Goal: Task Accomplishment & Management: Complete application form

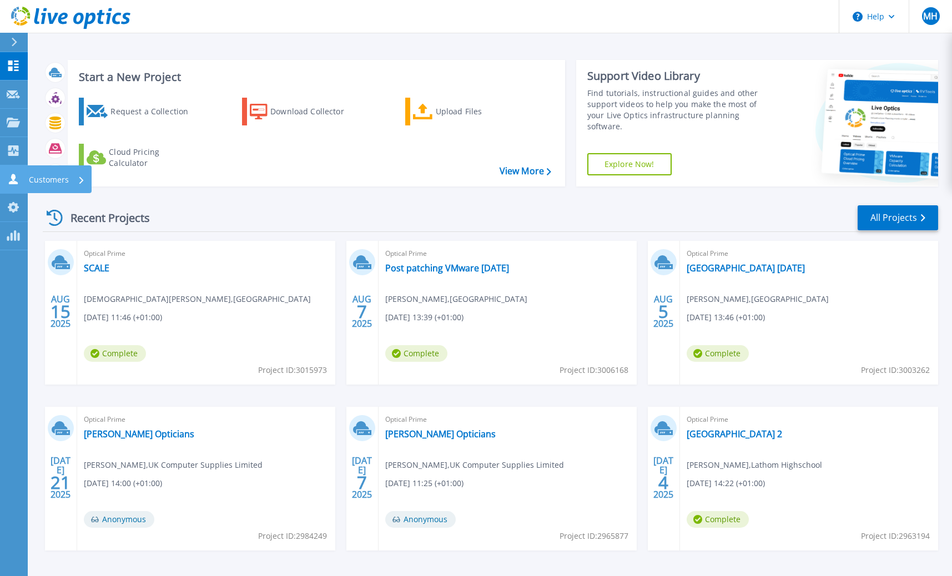
click at [13, 170] on link "Customers Customers" at bounding box center [14, 179] width 28 height 28
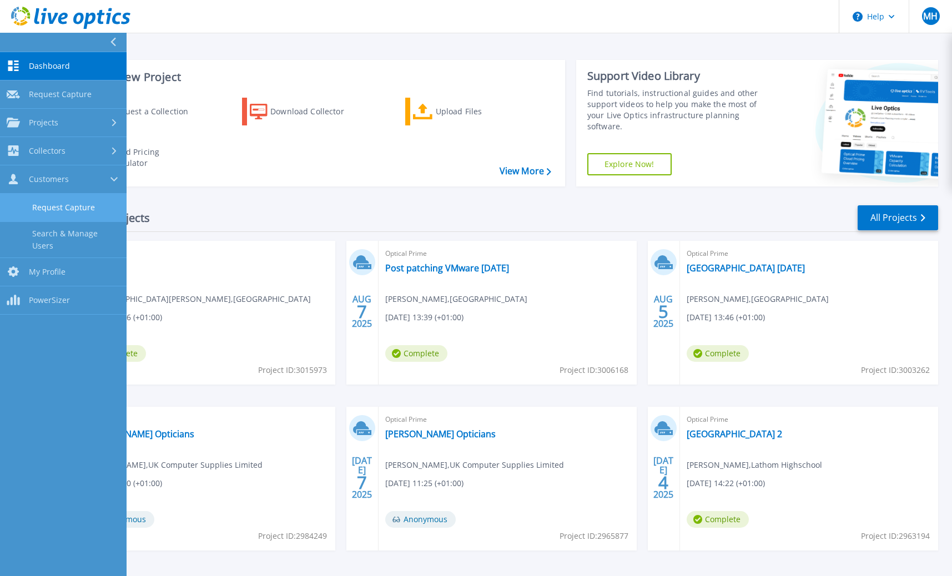
click at [89, 202] on link "Request Capture" at bounding box center [63, 208] width 127 height 28
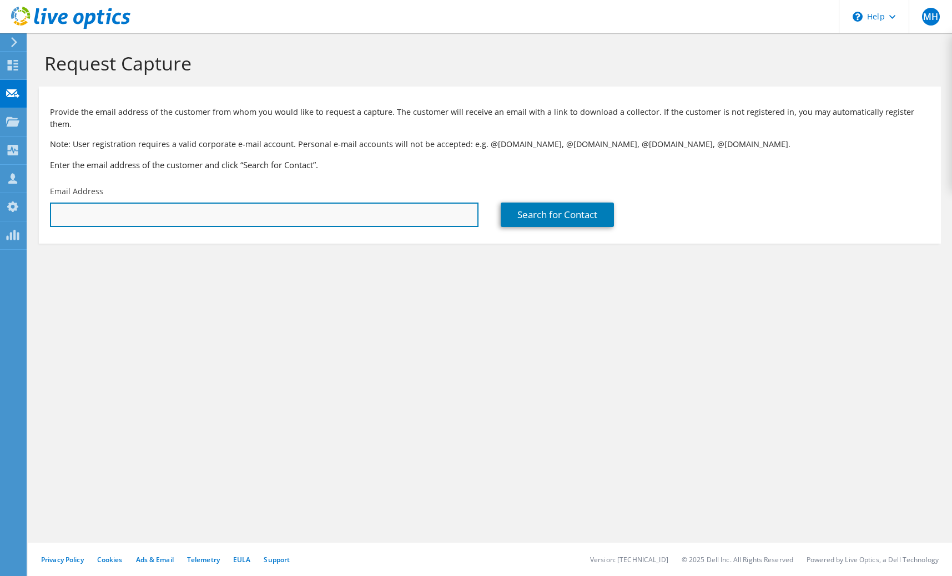
click at [98, 208] on input "text" at bounding box center [264, 215] width 429 height 24
paste input "[PERSON_NAME][EMAIL_ADDRESS][PERSON_NAME][PERSON_NAME][DOMAIN_NAME]"
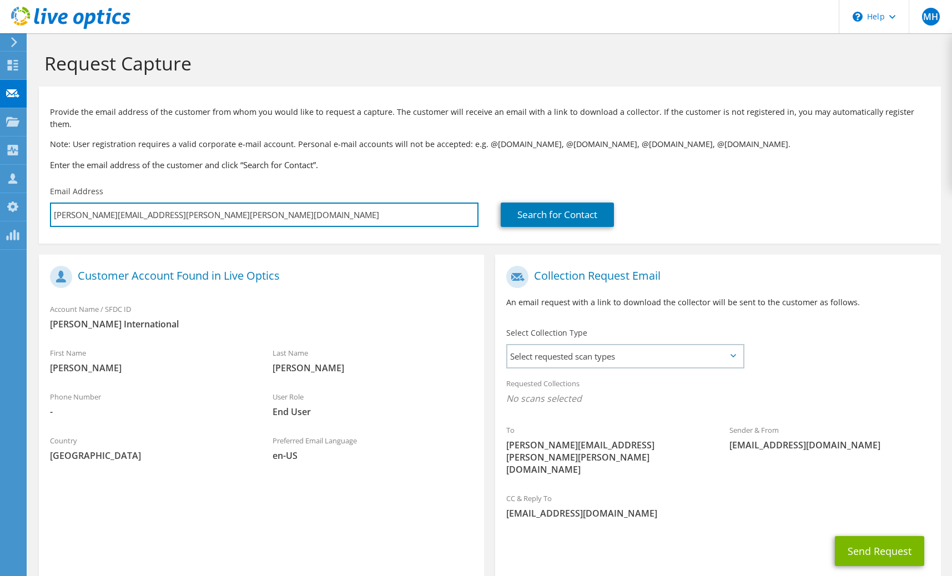
type input "[PERSON_NAME][EMAIL_ADDRESS][PERSON_NAME][PERSON_NAME][DOMAIN_NAME]"
click at [330, 203] on input "[PERSON_NAME][EMAIL_ADDRESS][PERSON_NAME][PERSON_NAME][DOMAIN_NAME]" at bounding box center [264, 215] width 429 height 24
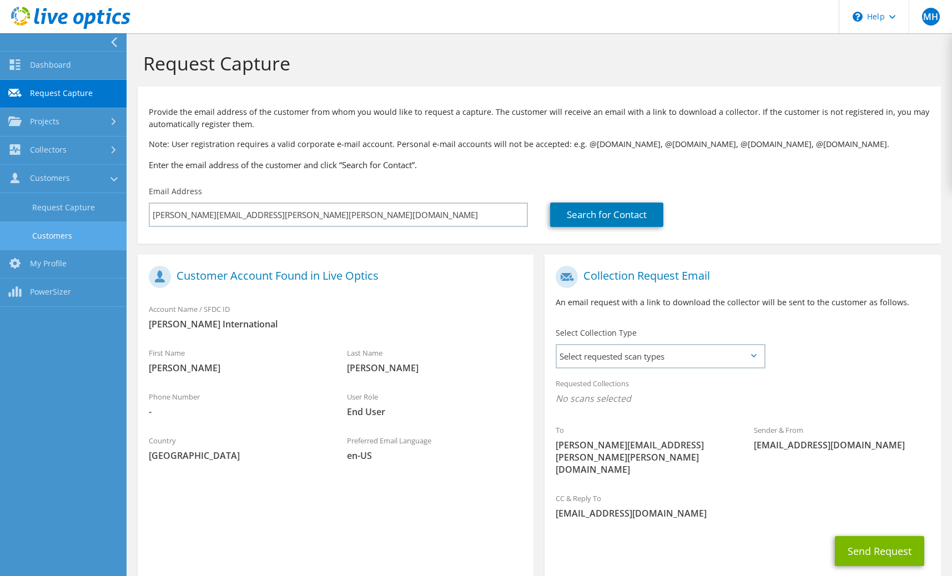
click at [66, 236] on link "Customers" at bounding box center [63, 236] width 127 height 28
